Goal: Task Accomplishment & Management: Manage account settings

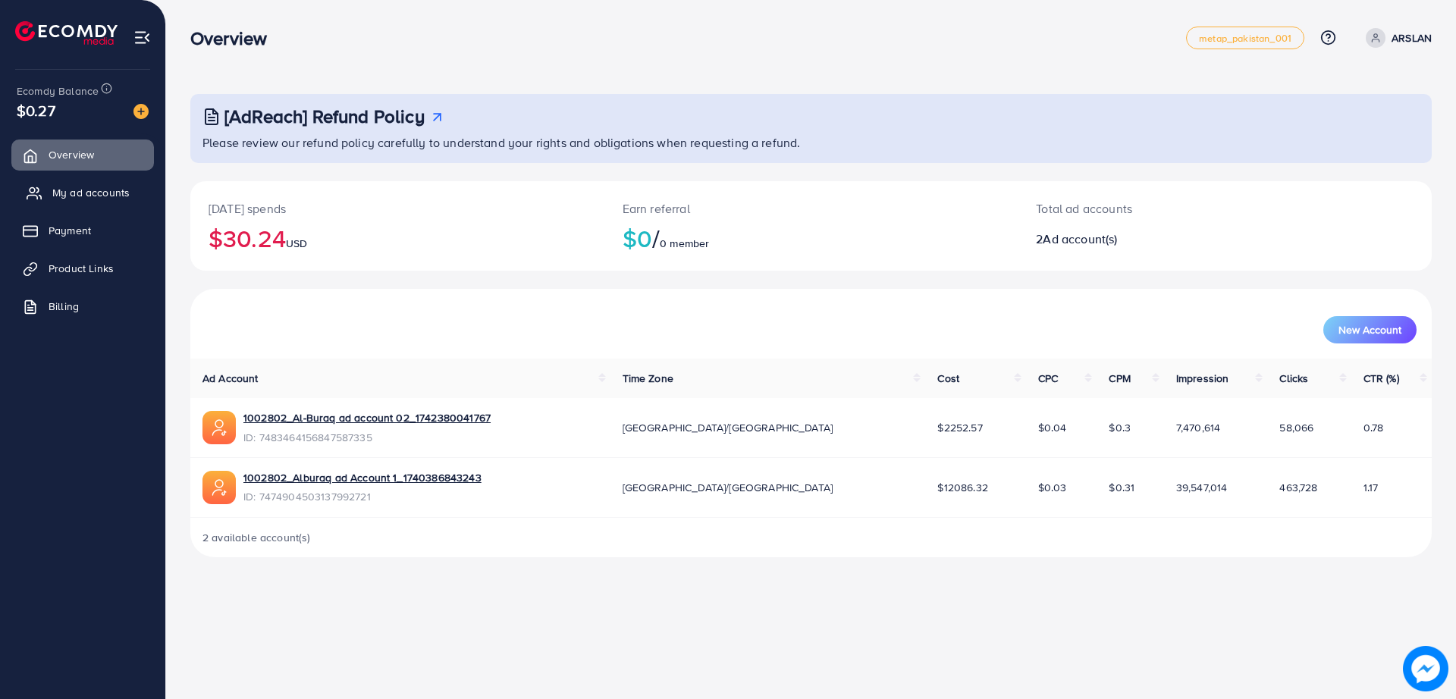
click at [90, 180] on link "My ad accounts" at bounding box center [82, 192] width 143 height 30
